Goal: Task Accomplishment & Management: Manage account settings

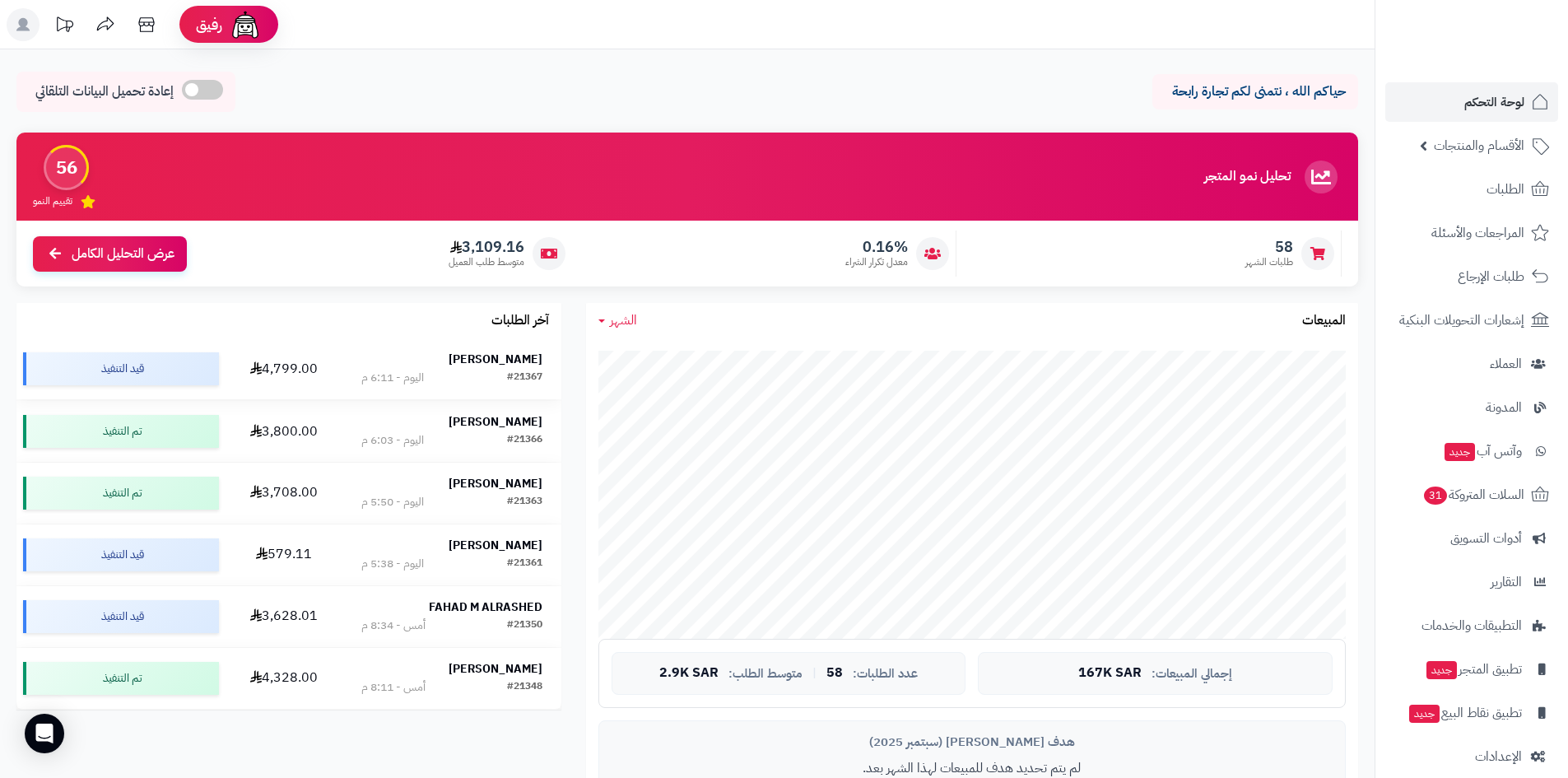
click at [493, 366] on strong "[PERSON_NAME]" at bounding box center [496, 359] width 93 height 17
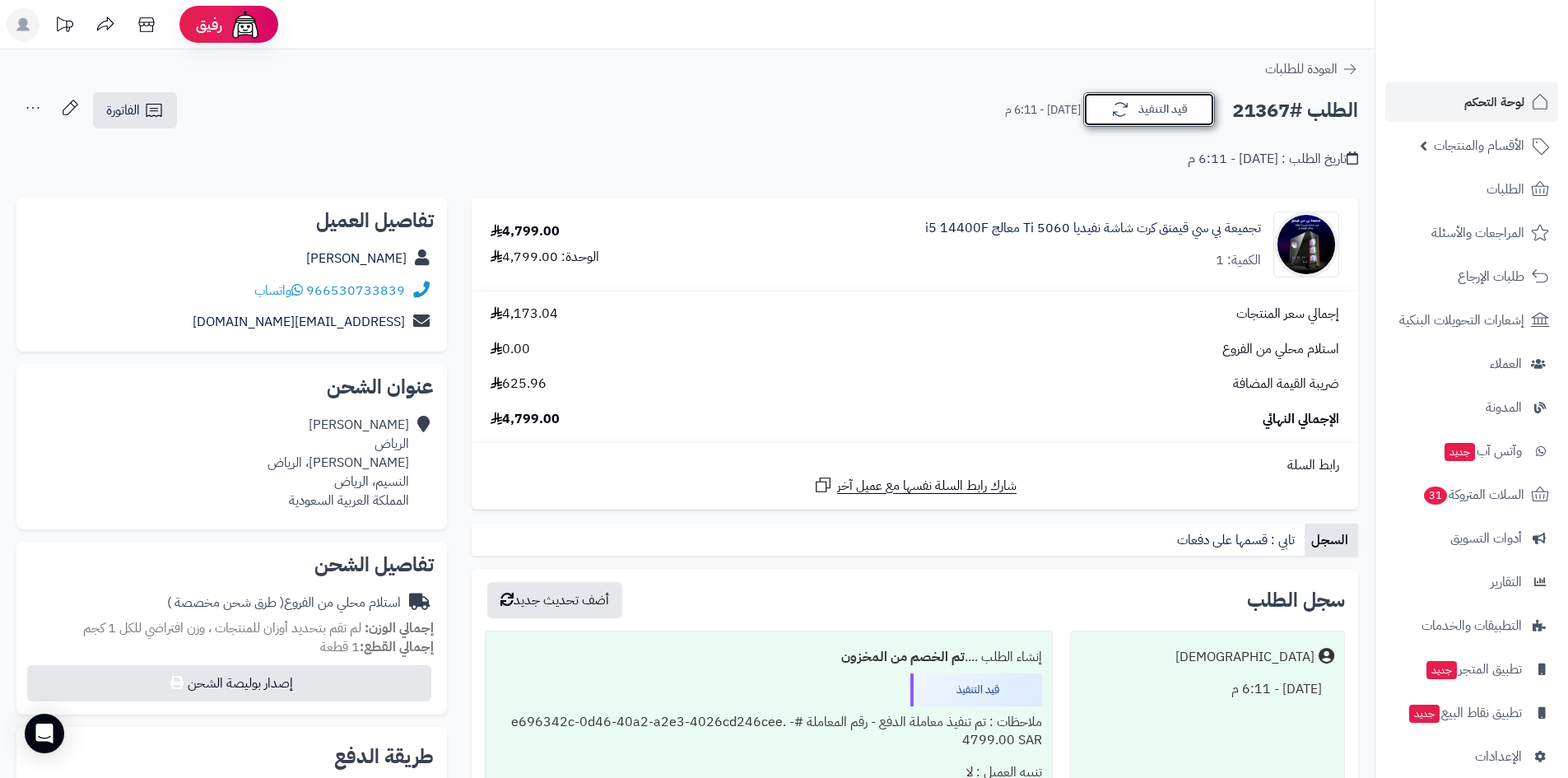
click at [1128, 105] on icon "button" at bounding box center [1121, 109] width 20 height 20
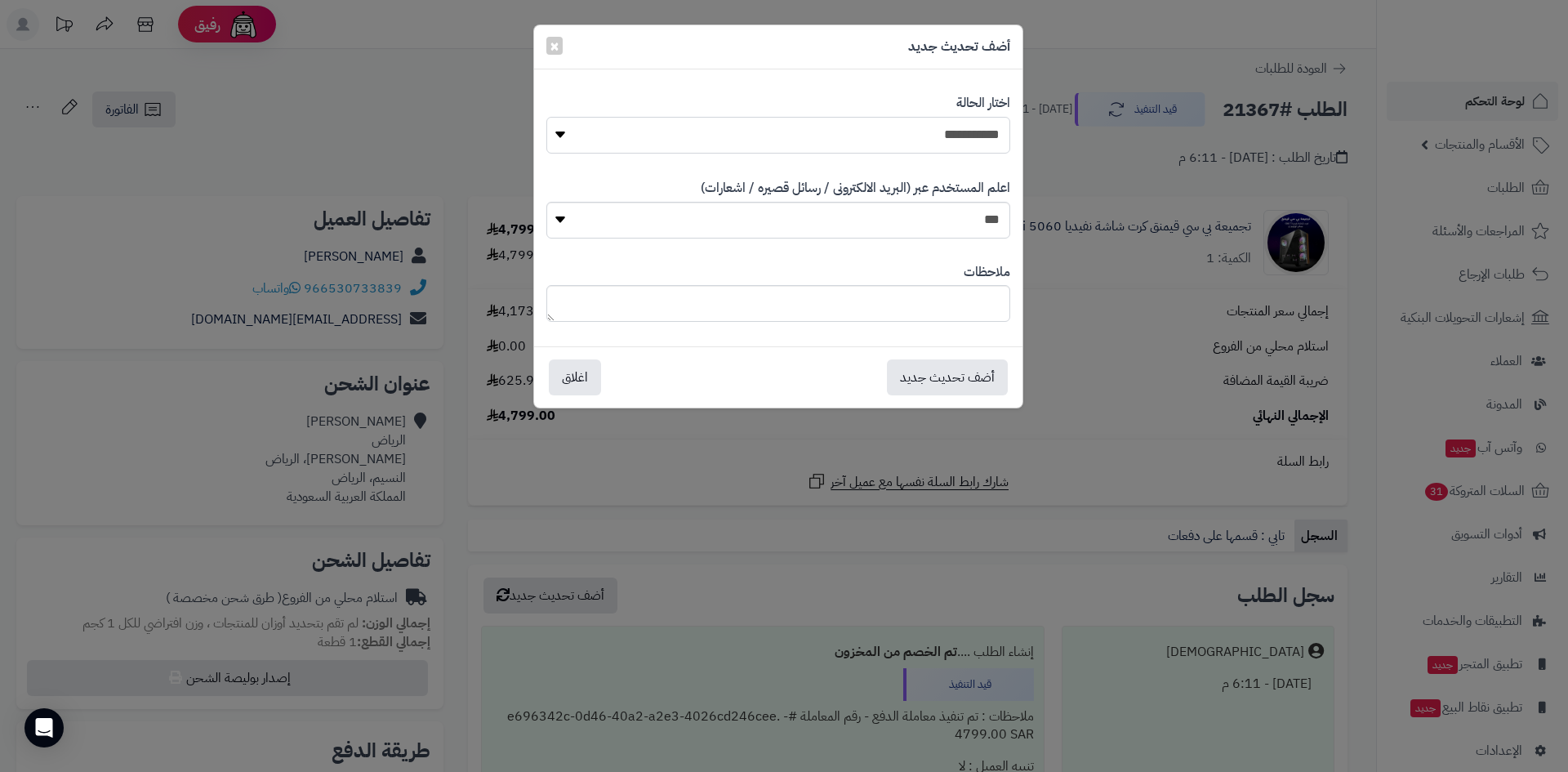
click at [984, 145] on select "**********" at bounding box center [778, 134] width 464 height 36
select select "*"
click at [546, 116] on select "**********" at bounding box center [778, 134] width 464 height 36
click at [960, 368] on button "أضف تحديث جديد" at bounding box center [947, 377] width 121 height 35
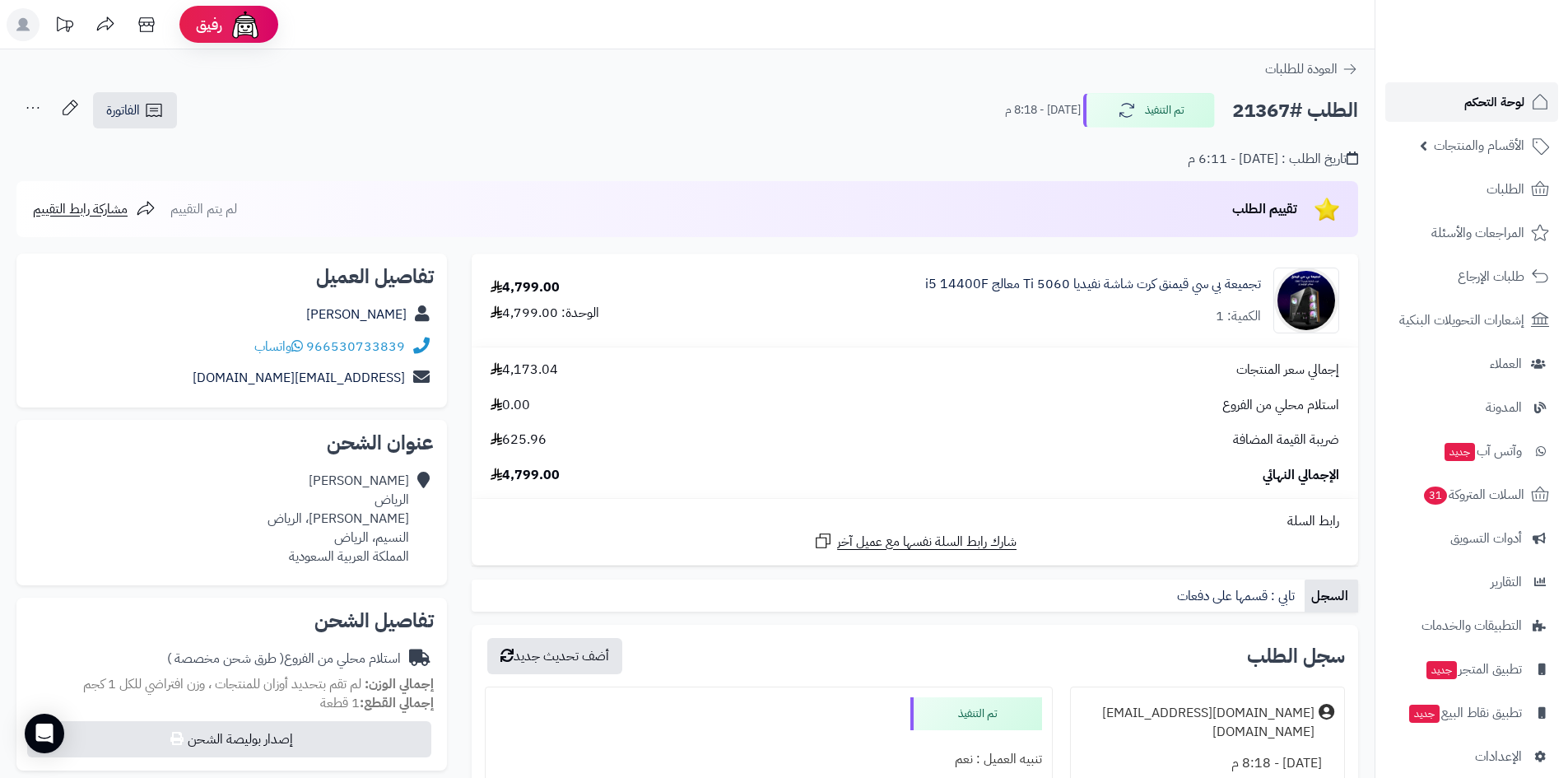
click at [1466, 84] on link "لوحة التحكم" at bounding box center [1472, 102] width 173 height 40
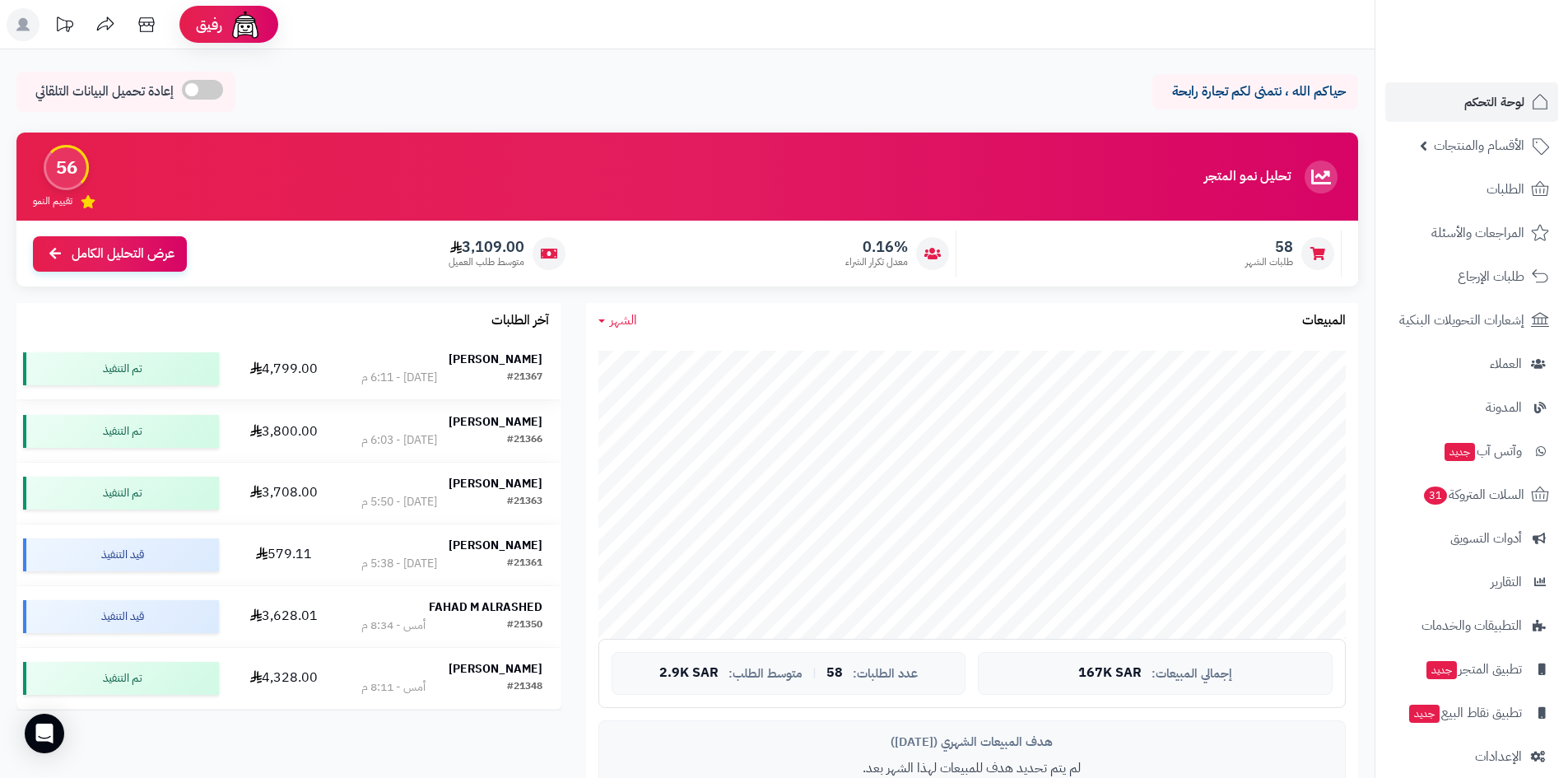
click at [478, 362] on div "[PERSON_NAME]" at bounding box center [452, 360] width 181 height 17
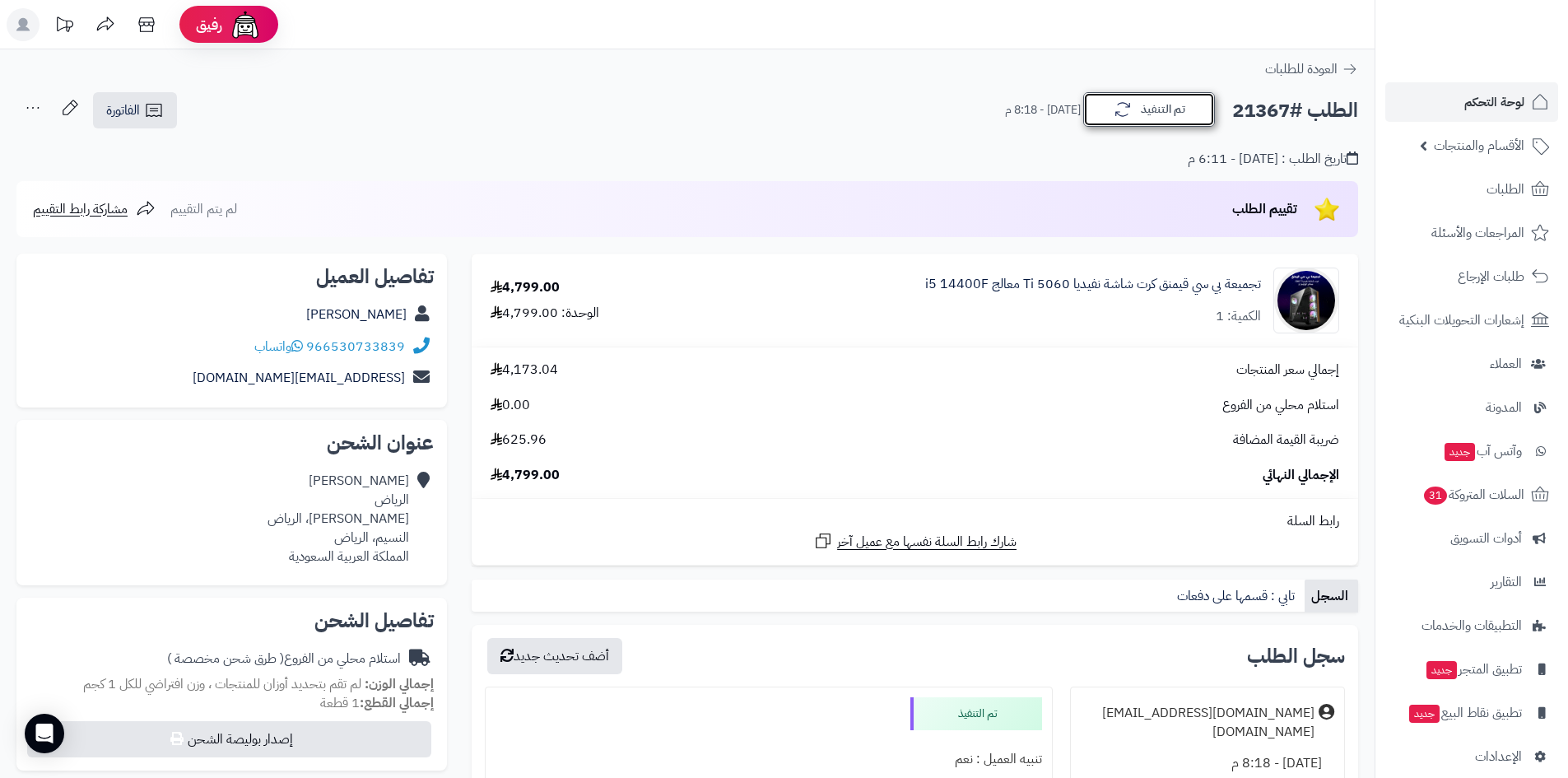
click at [1137, 108] on button "تم التنفيذ" at bounding box center [1149, 109] width 132 height 35
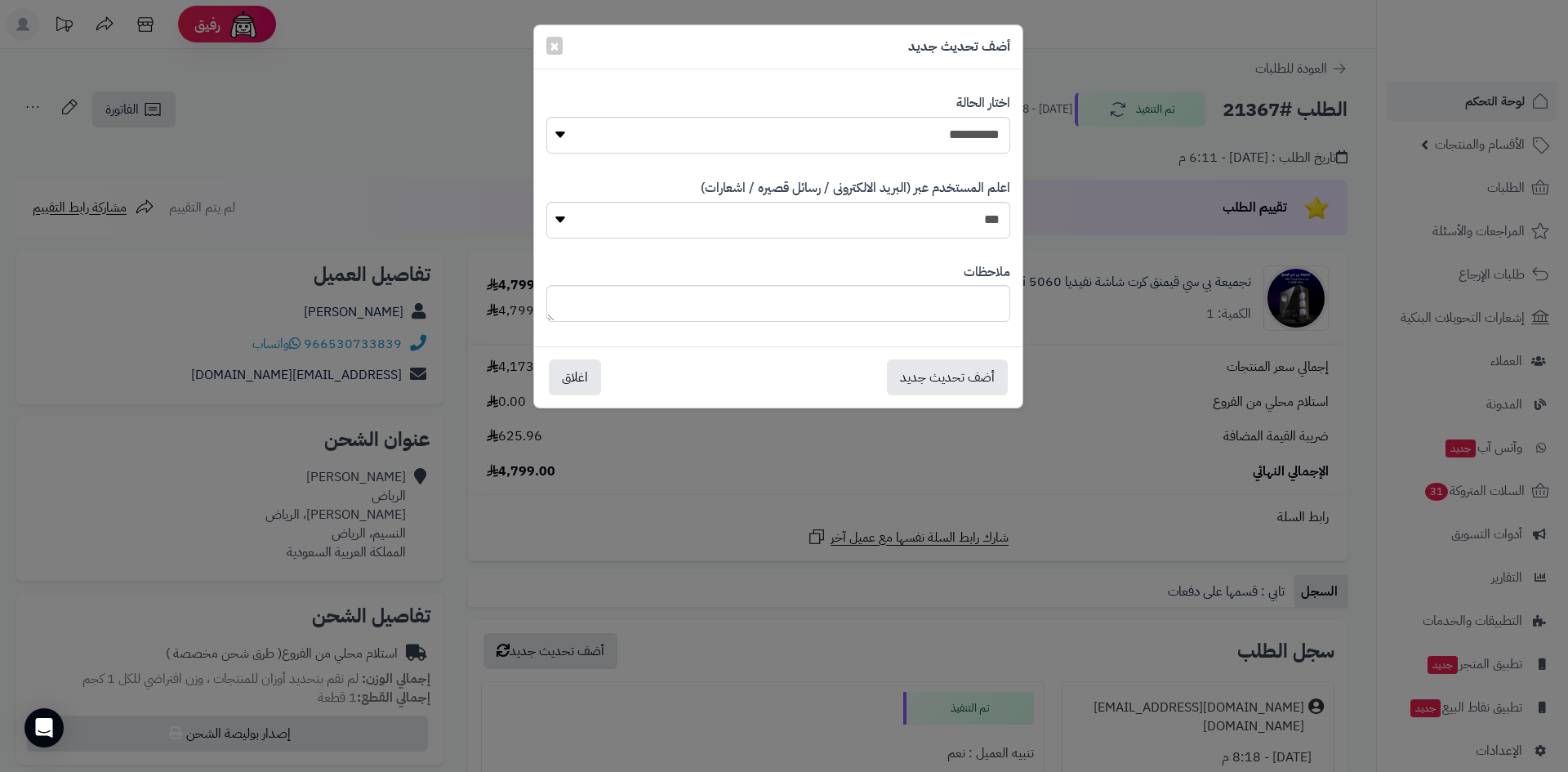
click at [1261, 293] on div "**********" at bounding box center [784, 386] width 1568 height 772
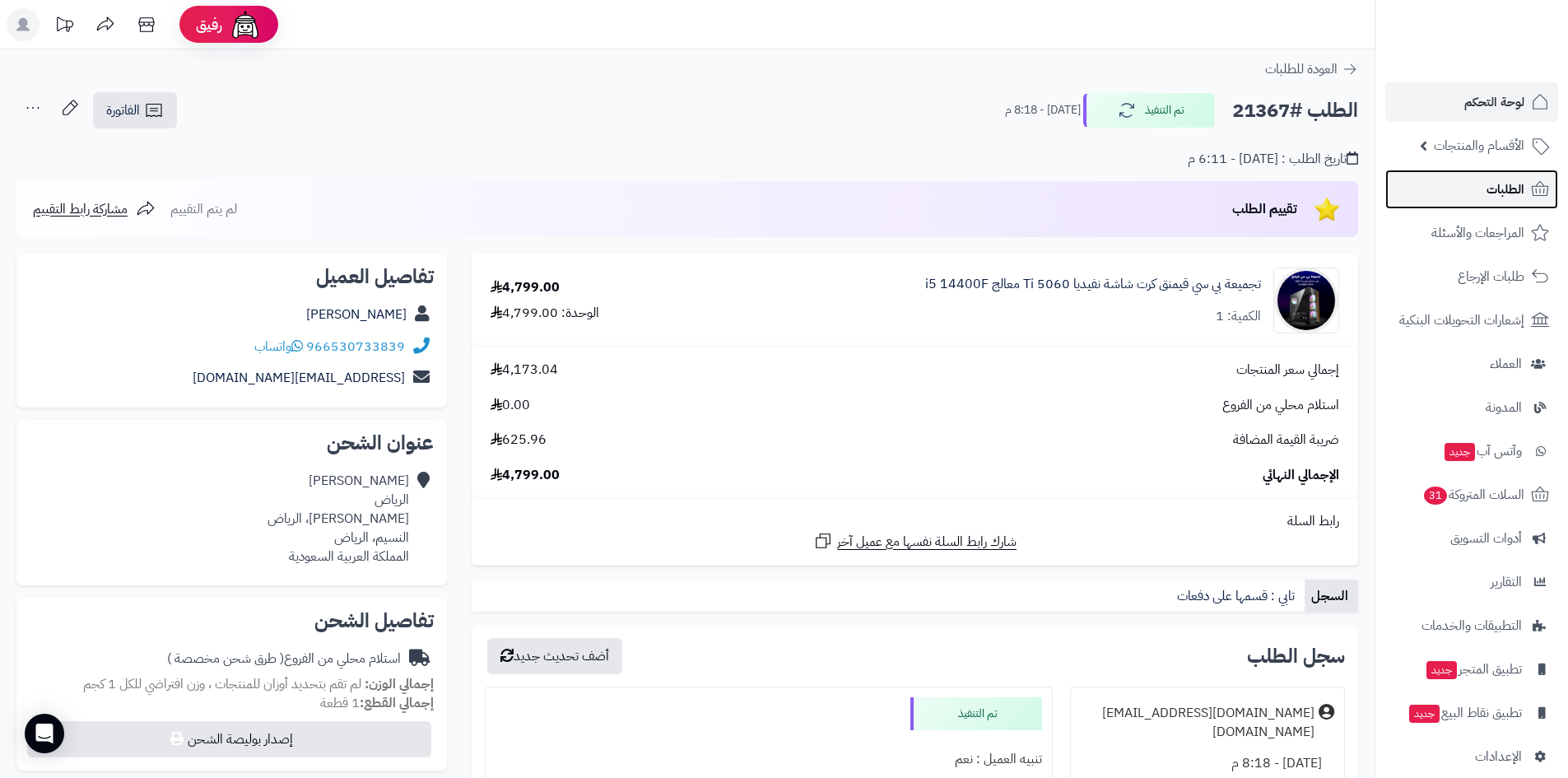
click at [1482, 197] on link "الطلبات" at bounding box center [1472, 190] width 173 height 40
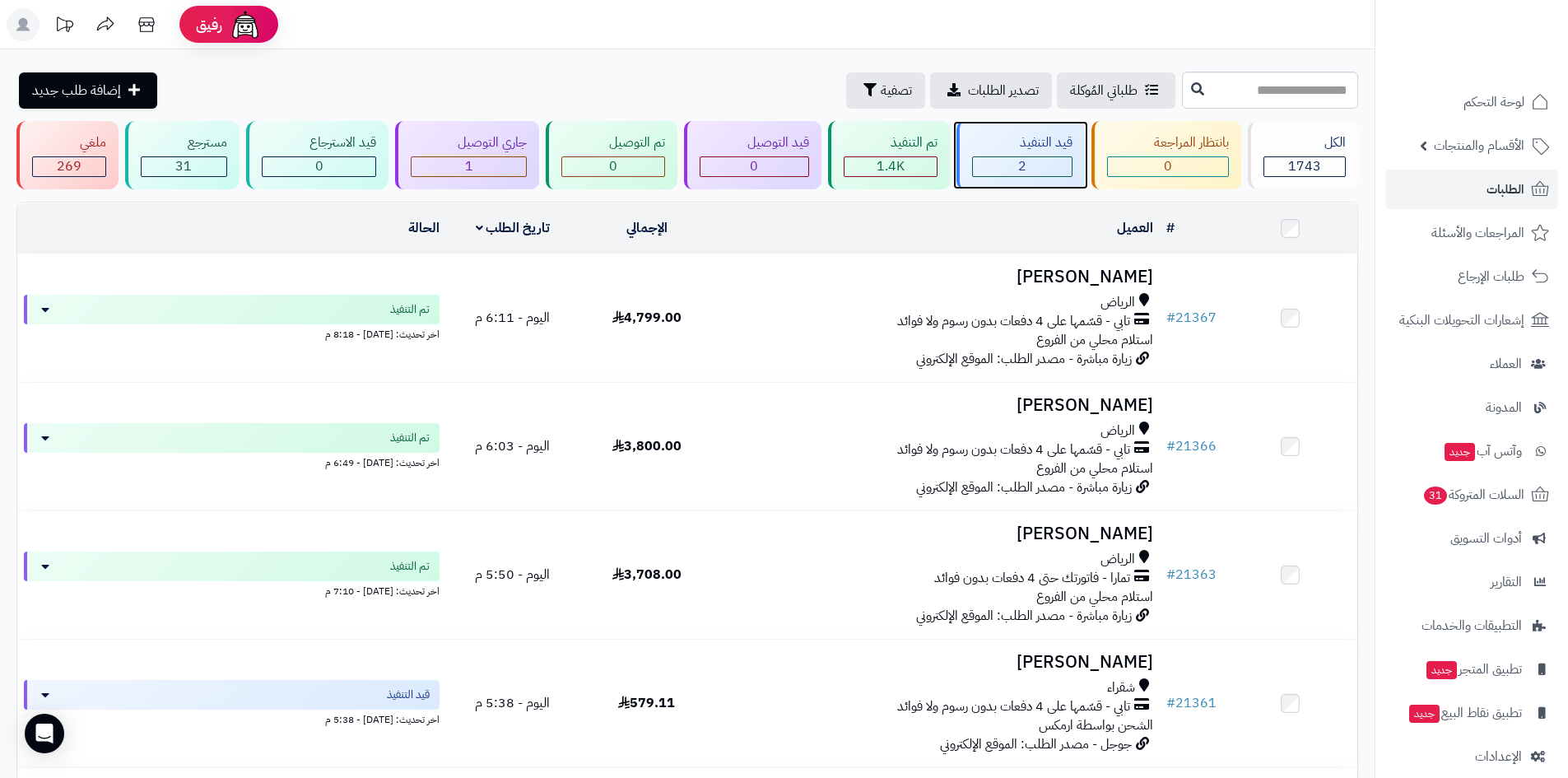
click at [1038, 157] on div "2" at bounding box center [1021, 166] width 98 height 19
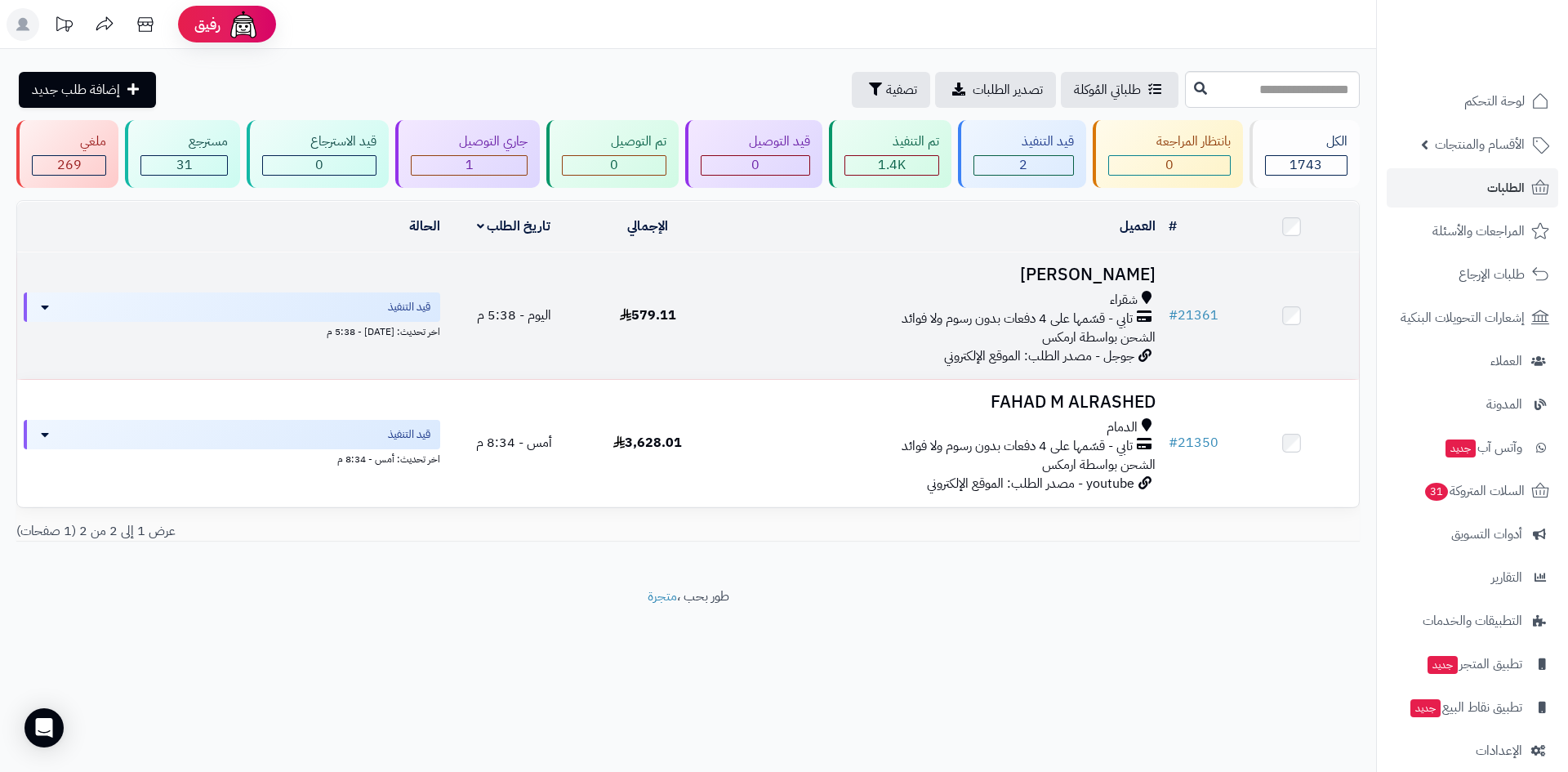
click at [1082, 272] on h3 "[PERSON_NAME]" at bounding box center [938, 274] width 434 height 19
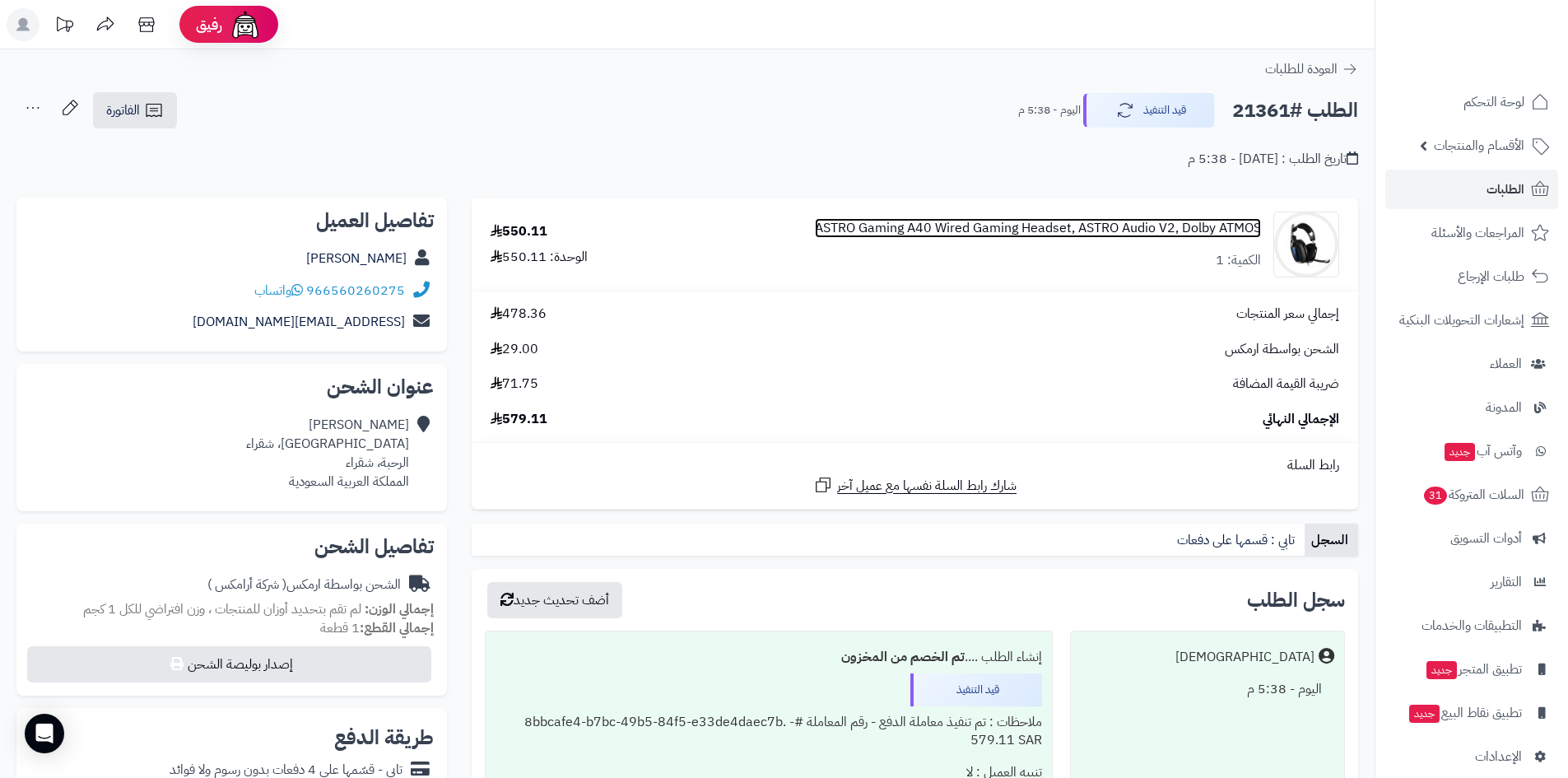
click at [891, 230] on link "ASTRO Gaming A40 Wired Gaming Headset, ASTRO Audio V2, Dolby ATMOS" at bounding box center [1037, 228] width 446 height 19
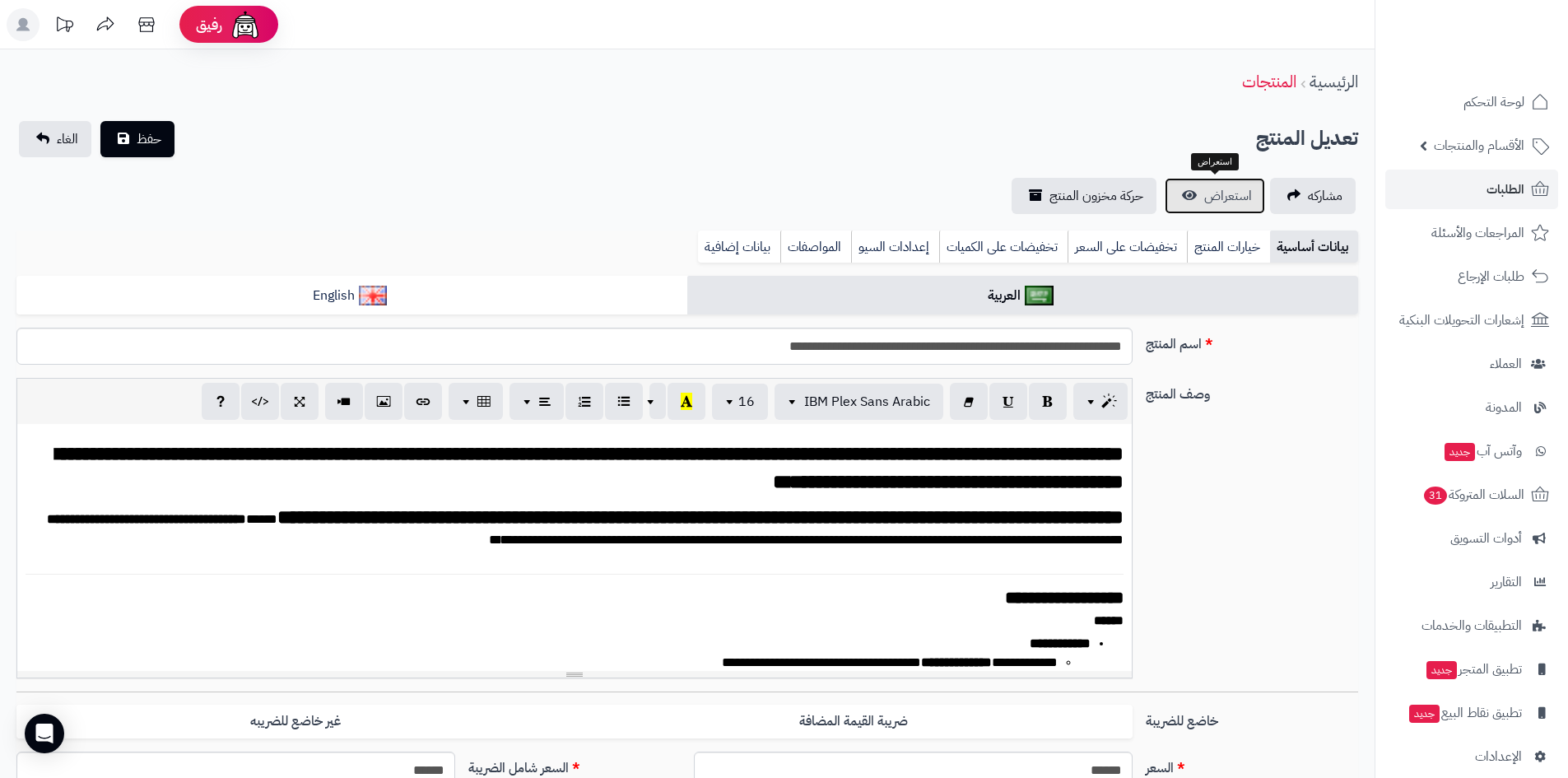
scroll to position [49, 0]
click at [1198, 197] on link "استعراض" at bounding box center [1214, 196] width 100 height 36
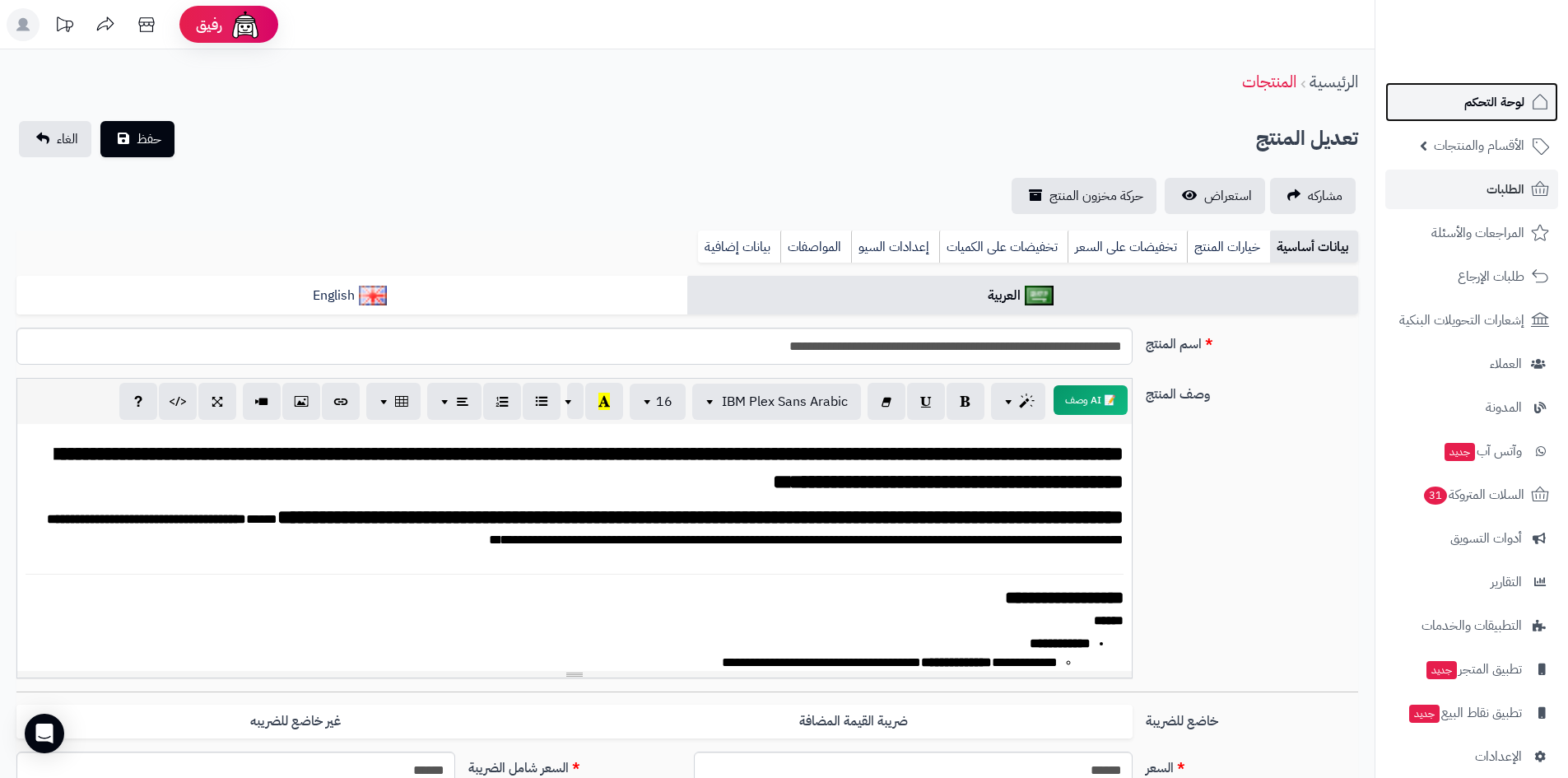
click at [1490, 92] on span "لوحة التحكم" at bounding box center [1494, 101] width 60 height 23
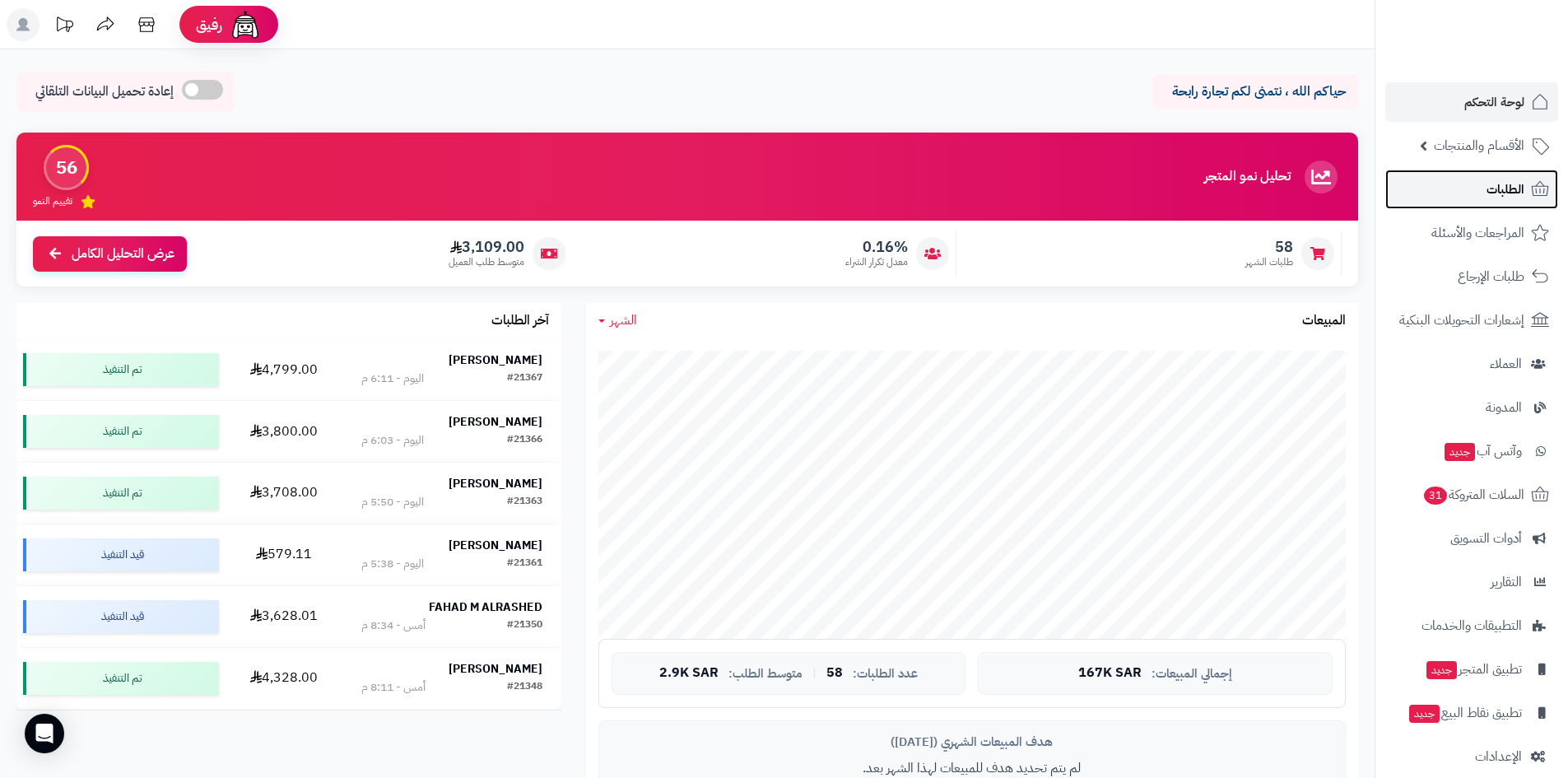
click at [1536, 200] on link "الطلبات" at bounding box center [1472, 190] width 173 height 40
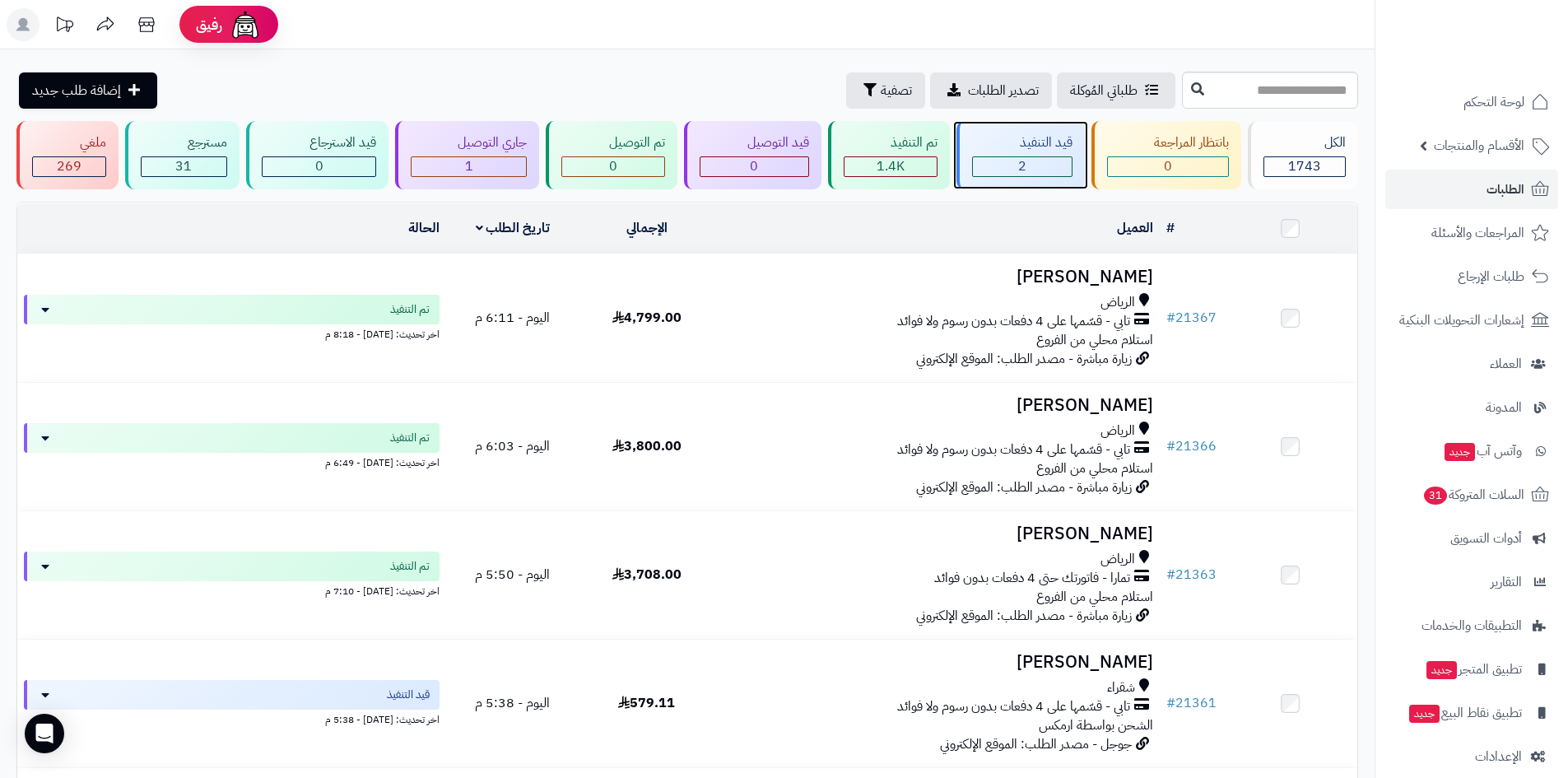
click at [997, 157] on div "2" at bounding box center [1021, 166] width 98 height 19
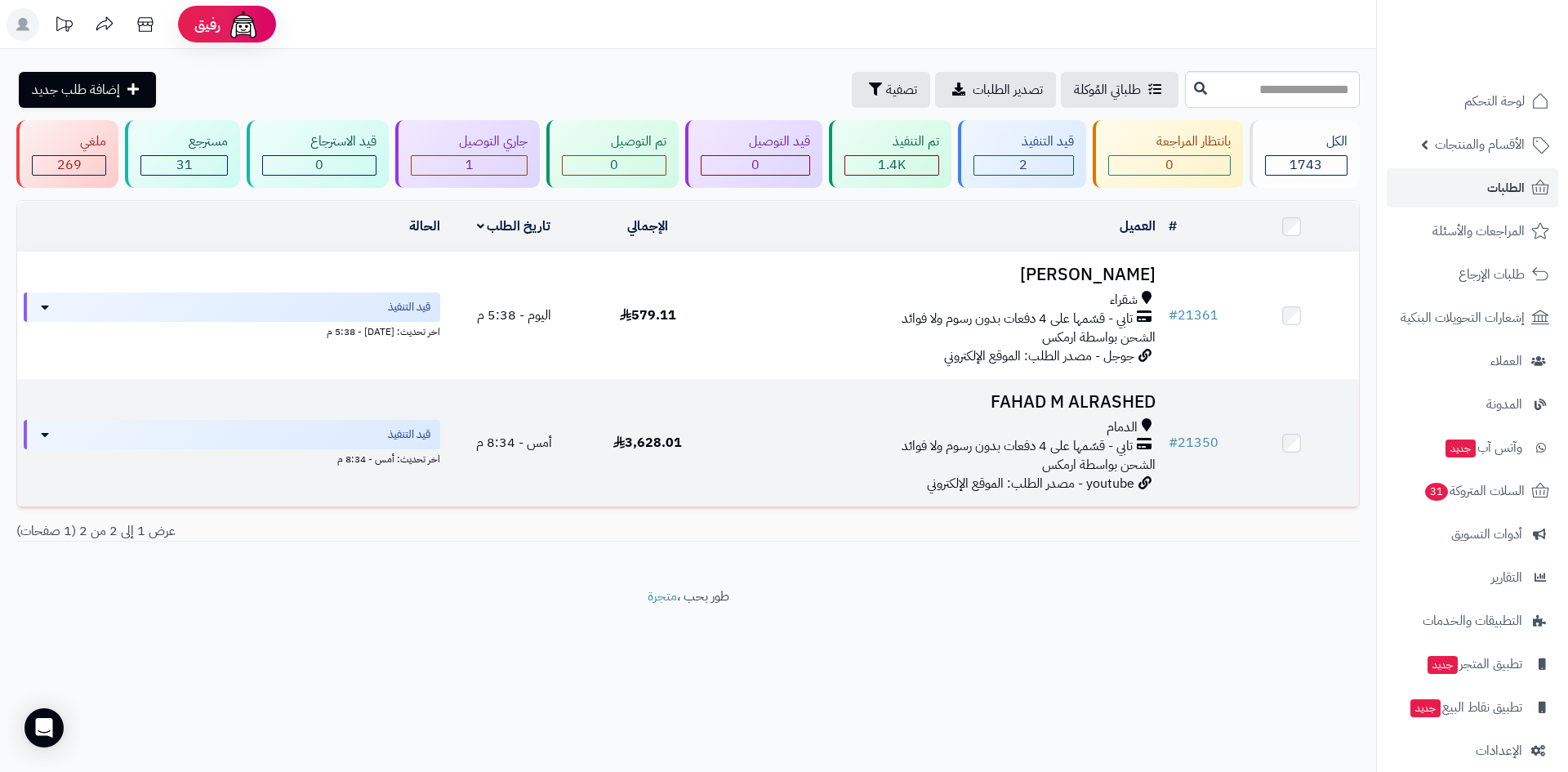
click at [1045, 427] on div "الدمام" at bounding box center [938, 427] width 434 height 19
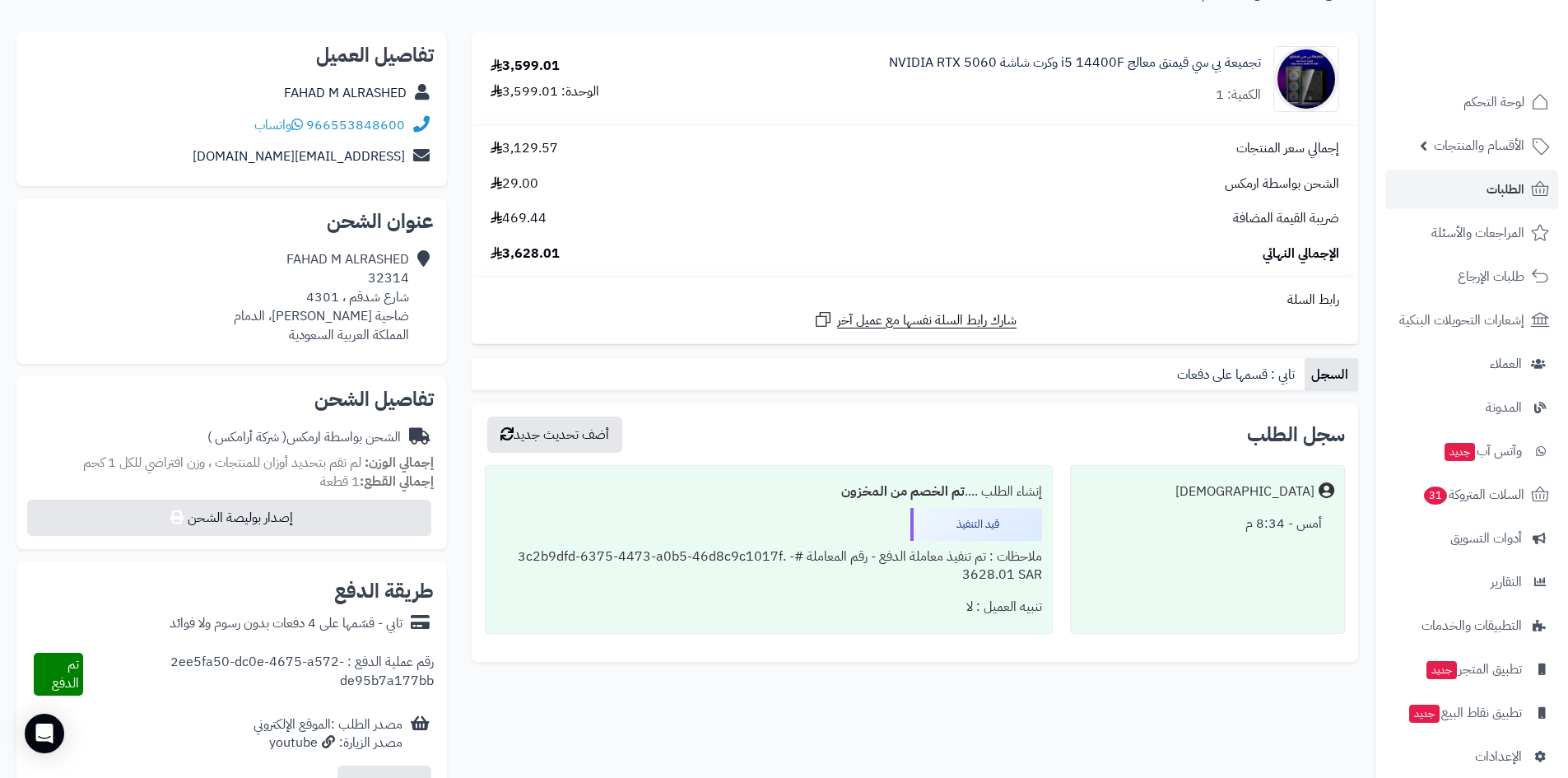
scroll to position [165, 0]
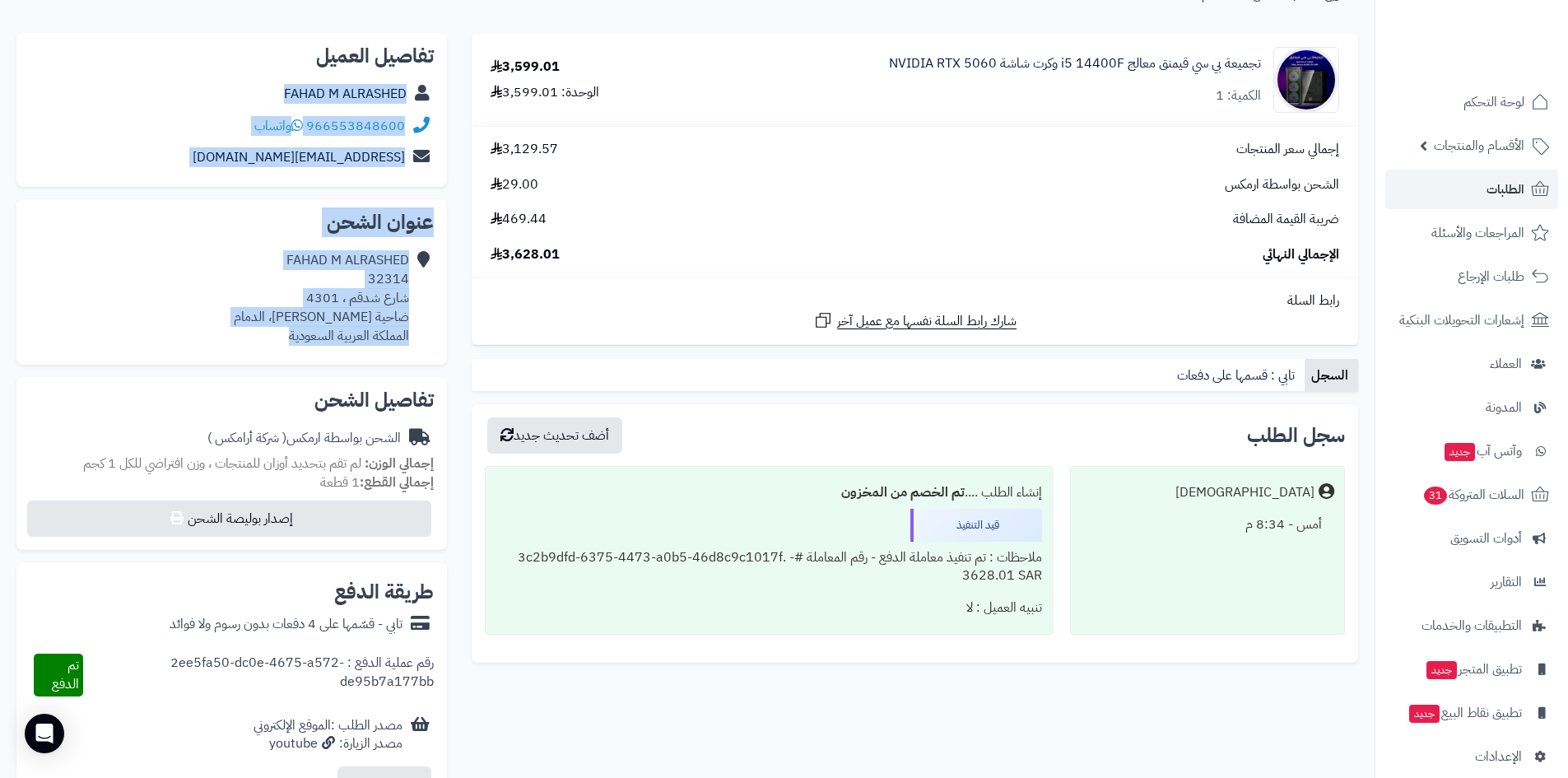
drag, startPoint x: 306, startPoint y: 292, endPoint x: 425, endPoint y: 93, distance: 231.9
click at [425, 93] on div "**********" at bounding box center [232, 522] width 455 height 978
click at [1477, 185] on link "الطلبات" at bounding box center [1472, 190] width 173 height 40
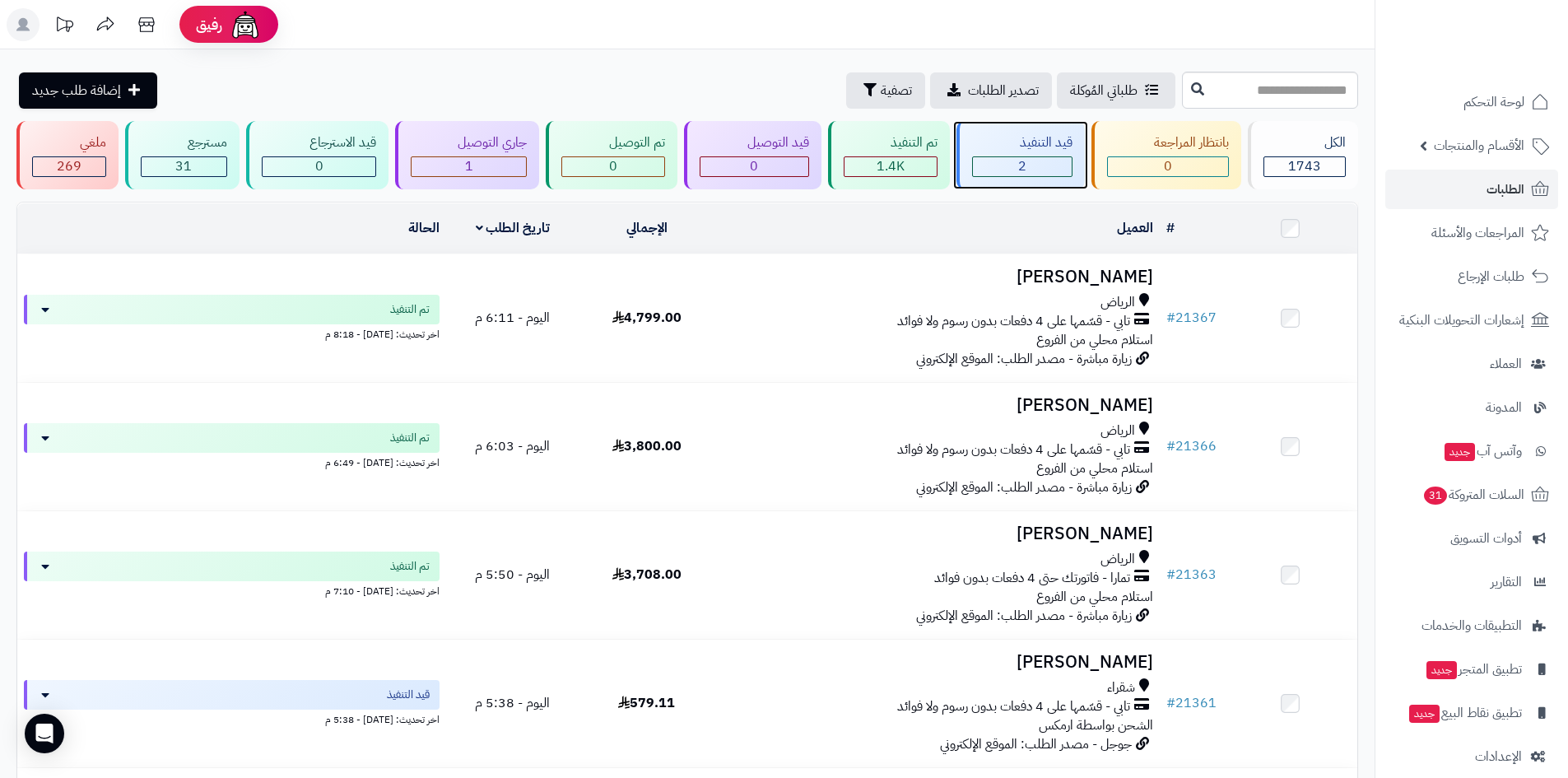
click at [1025, 156] on span "2" at bounding box center [1022, 166] width 8 height 20
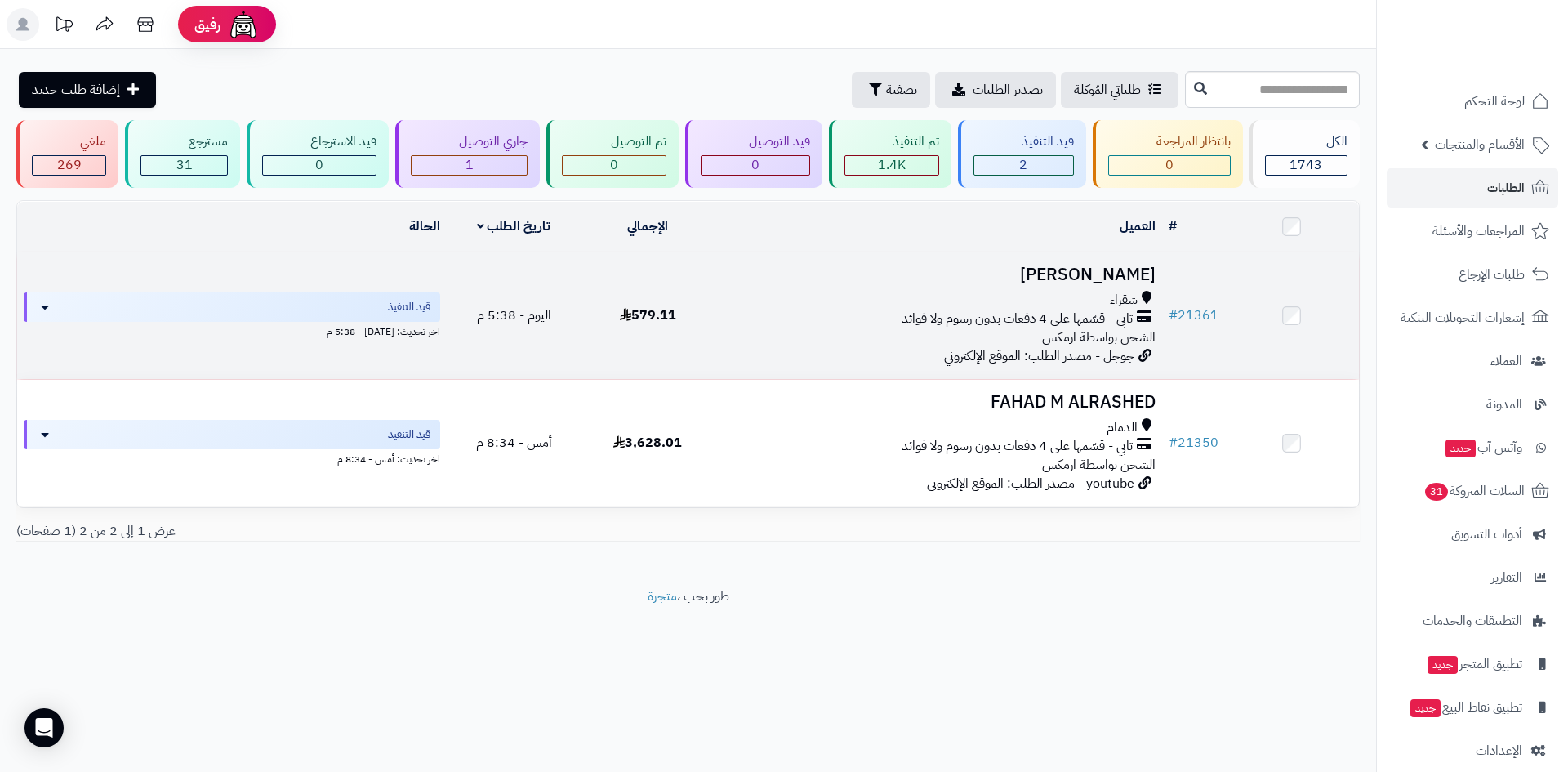
click at [1084, 274] on h3 "[PERSON_NAME]" at bounding box center [938, 274] width 434 height 19
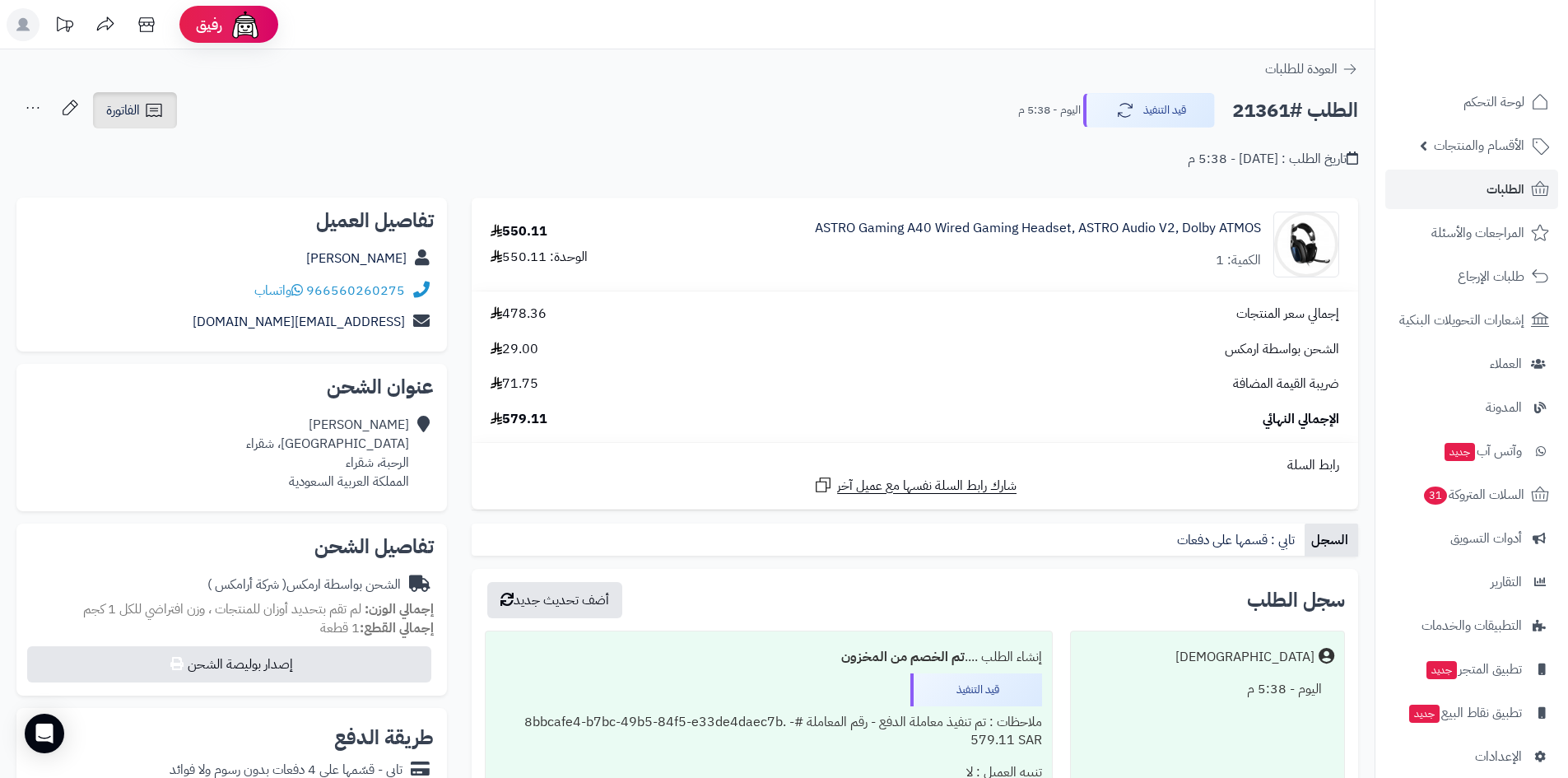
click at [146, 110] on icon at bounding box center [154, 110] width 20 height 20
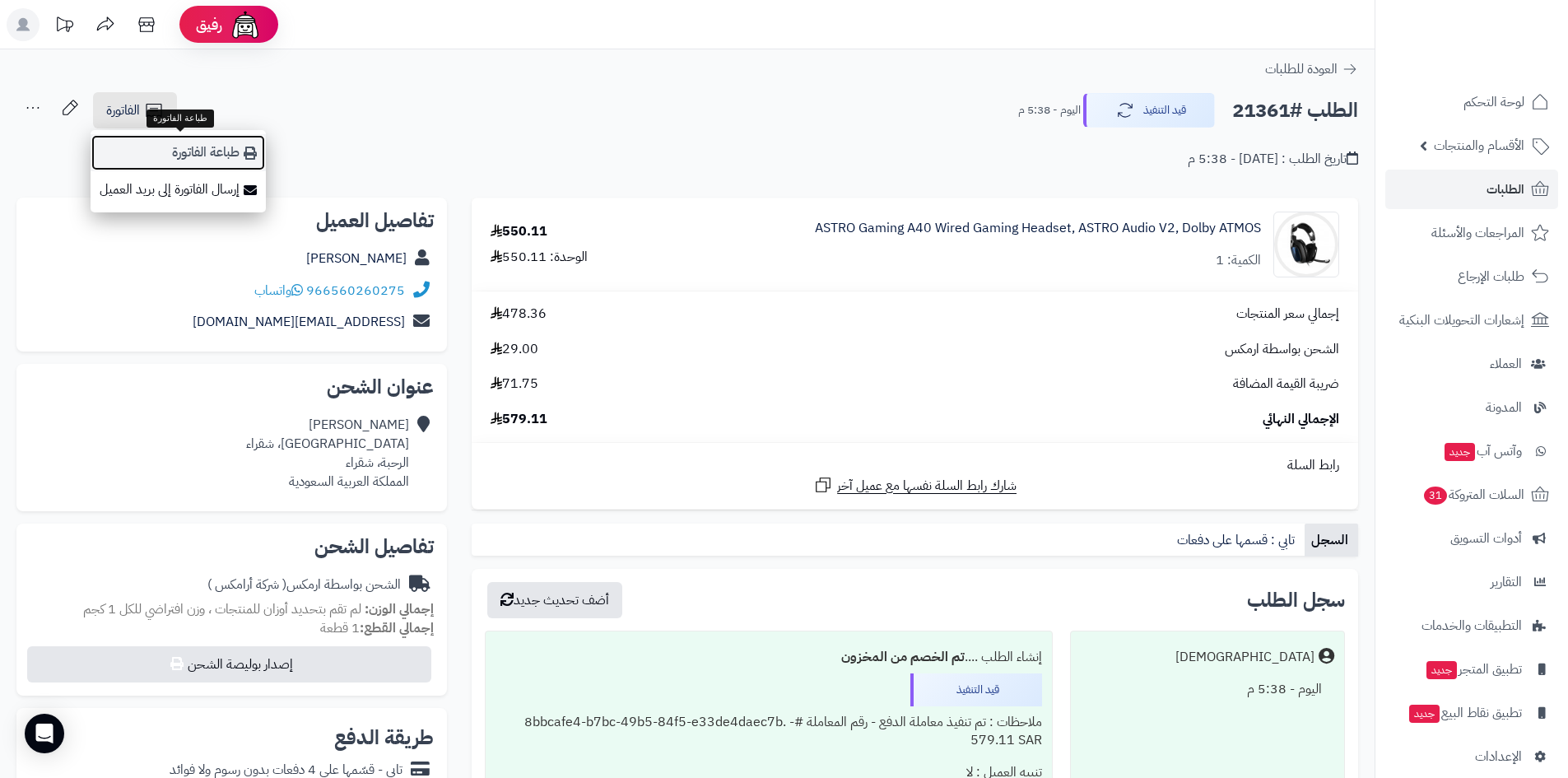
click at [155, 146] on link "طباعة الفاتورة" at bounding box center [178, 152] width 175 height 37
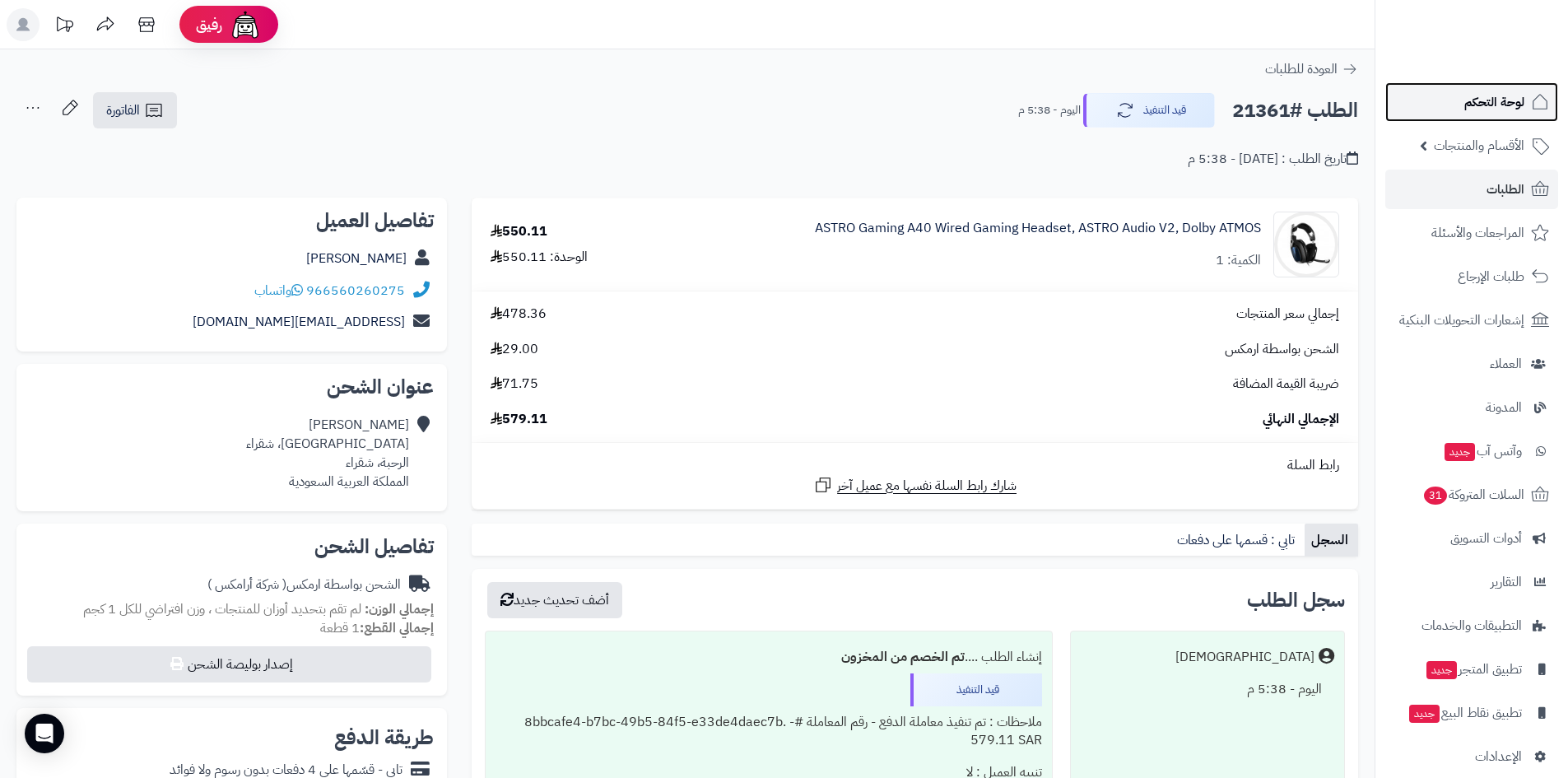
click at [1465, 89] on link "لوحة التحكم" at bounding box center [1472, 102] width 173 height 40
